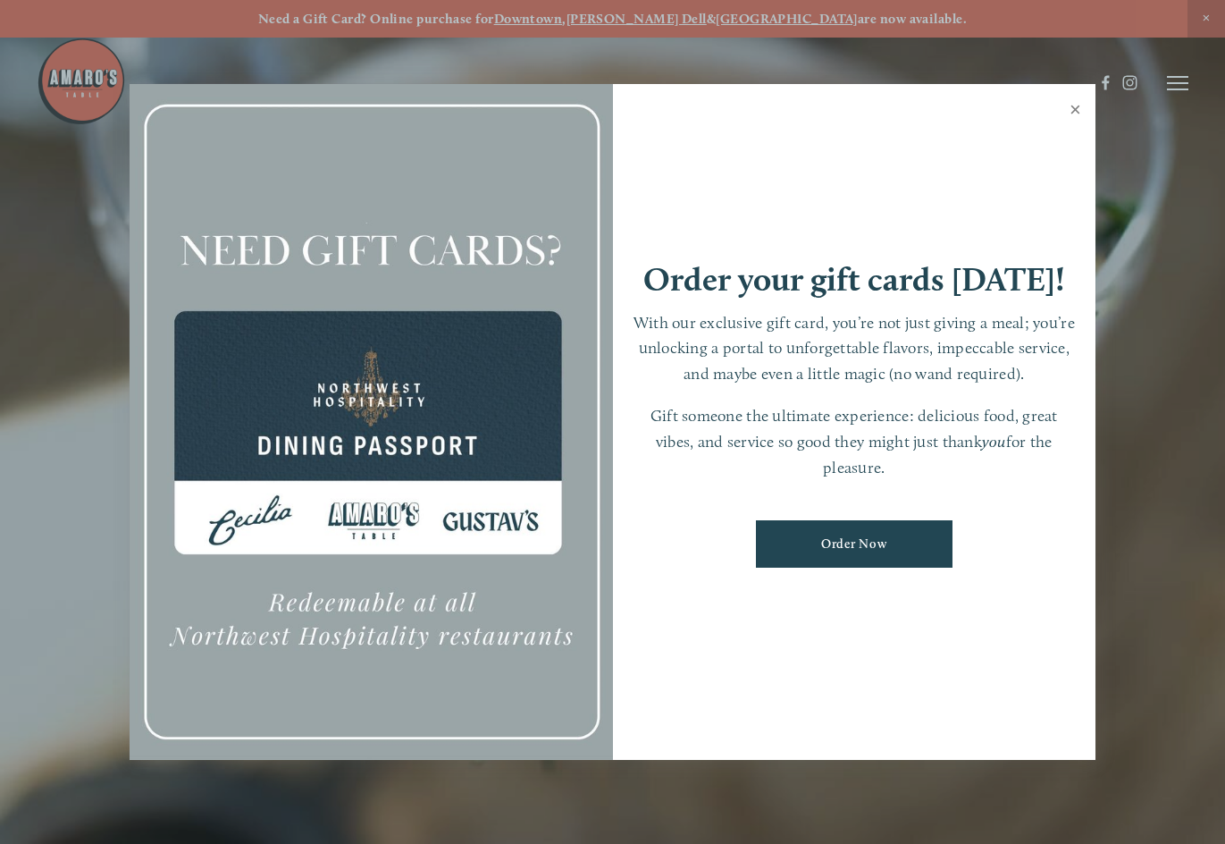
click at [1082, 109] on link "Close" at bounding box center [1075, 112] width 35 height 50
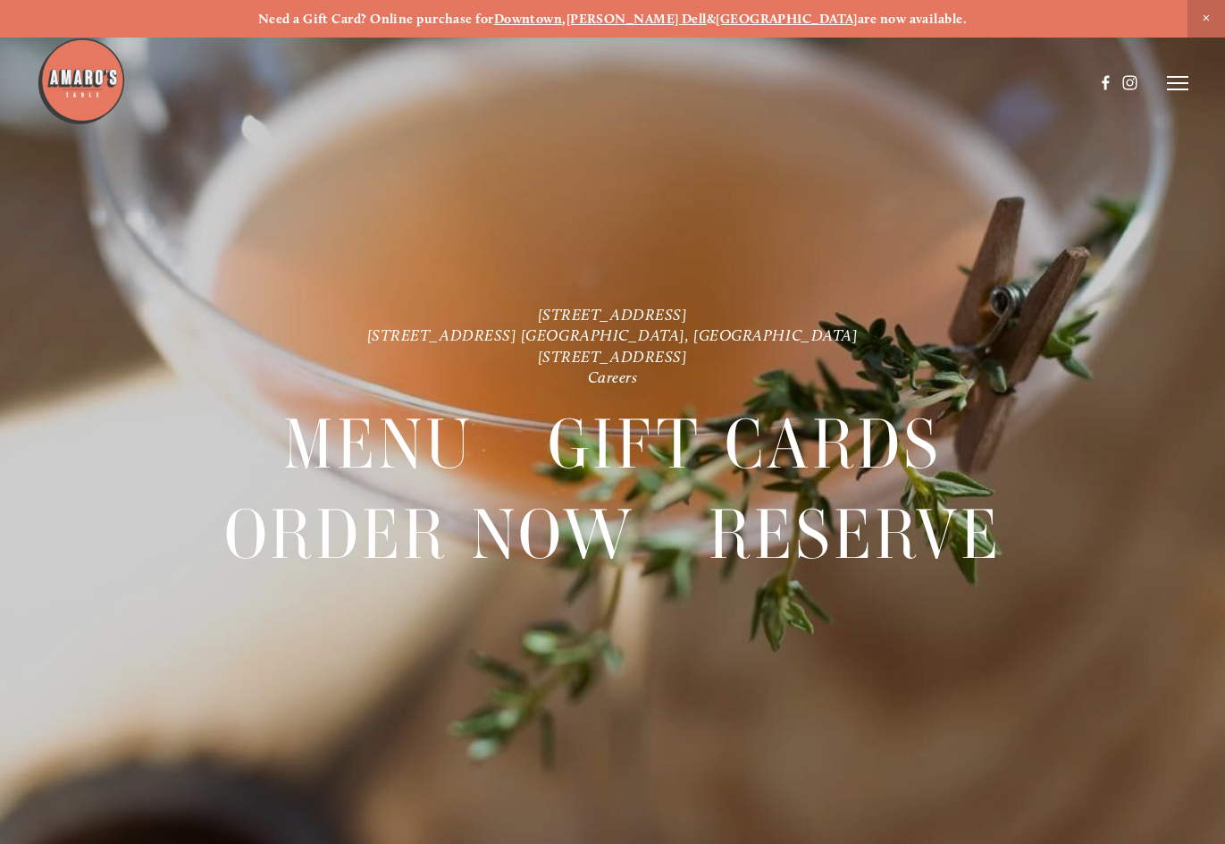
click at [1177, 81] on icon at bounding box center [1177, 83] width 21 height 16
click at [858, 79] on span "Menu" at bounding box center [863, 82] width 33 height 15
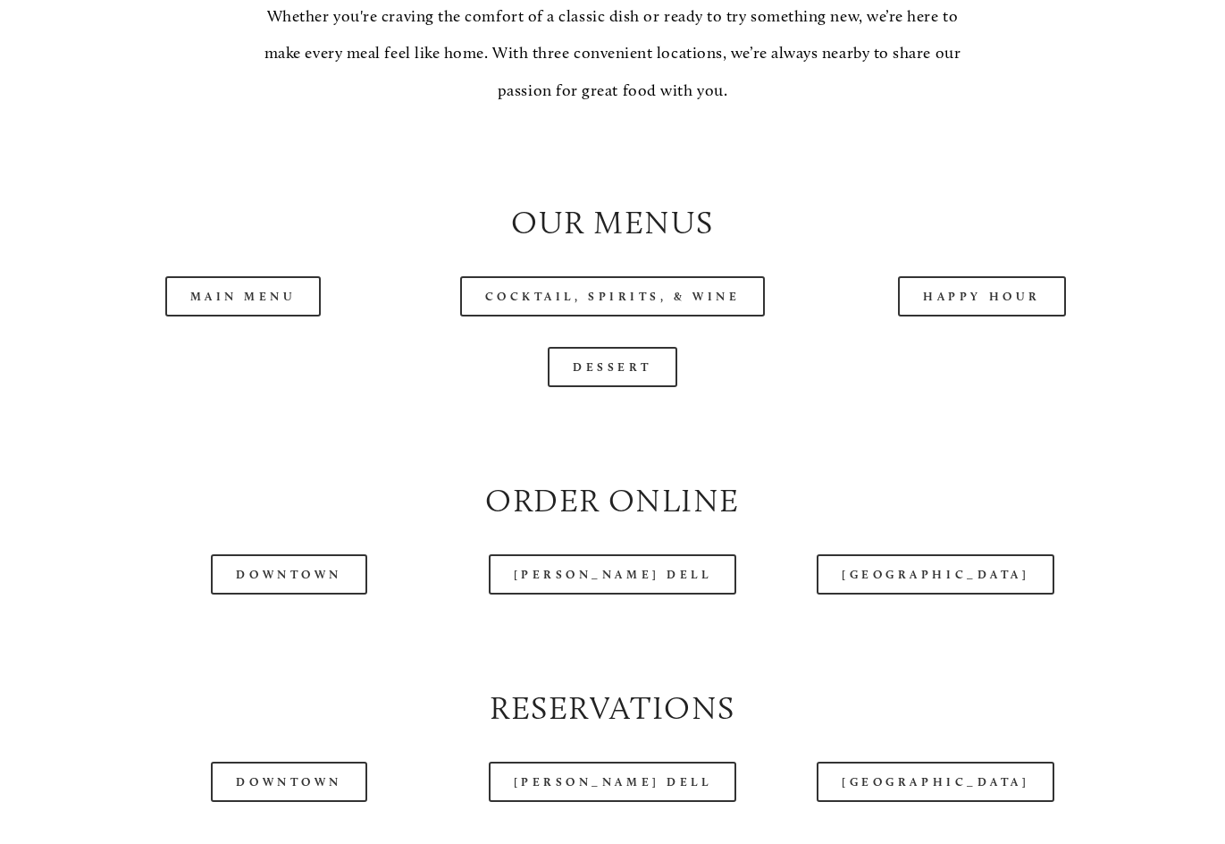
scroll to position [1609, 0]
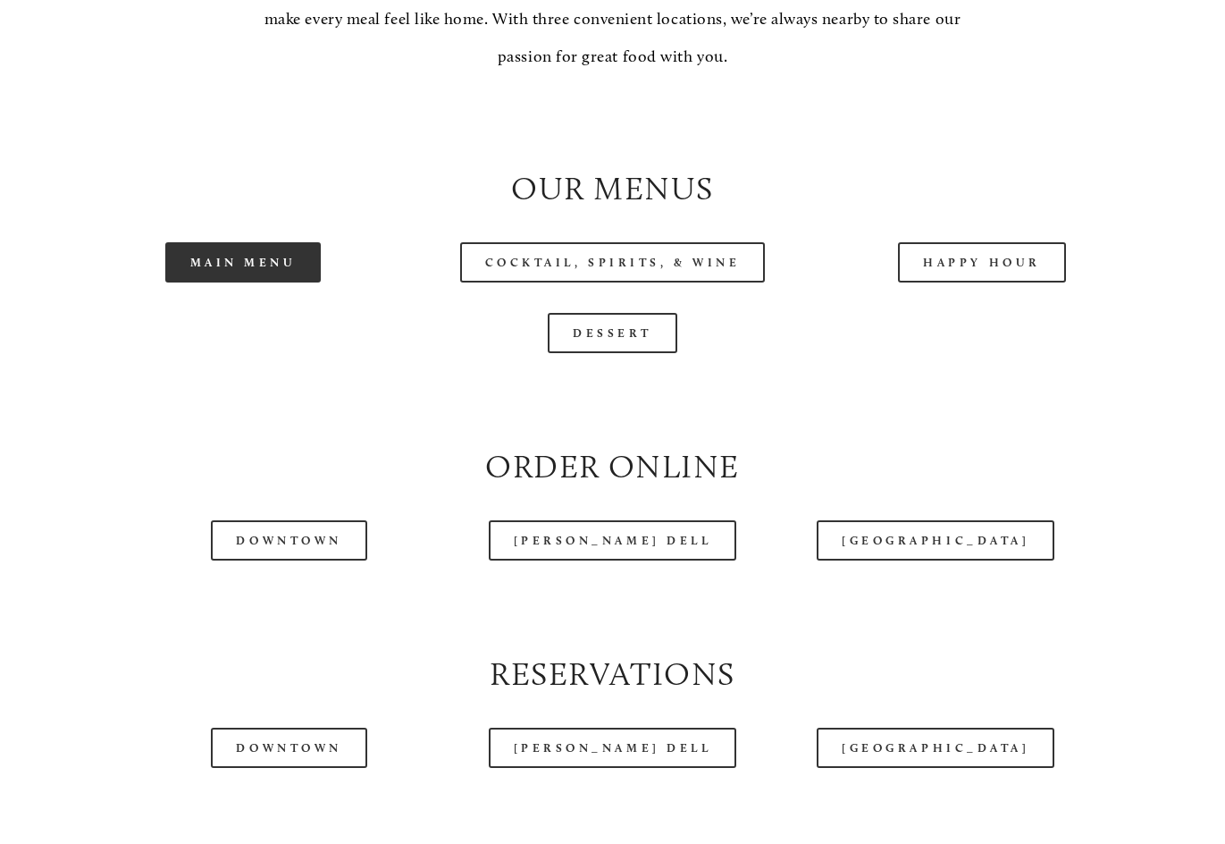
click at [250, 282] on link "Main Menu" at bounding box center [243, 262] width 156 height 40
